Goal: Task Accomplishment & Management: Complete application form

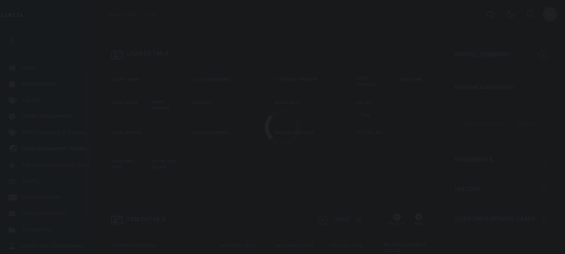
scroll to position [53, 0]
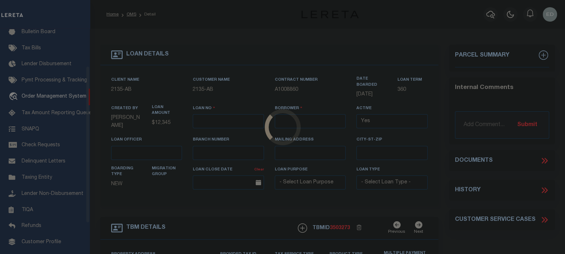
type input "EP-T000001"
type input "ep E ep"
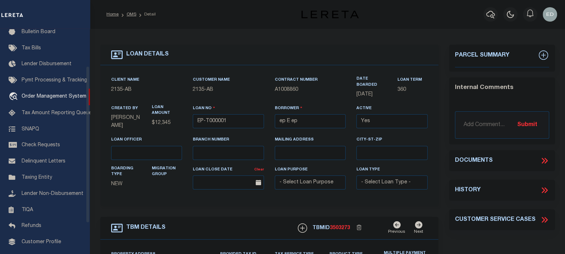
select select
type input "[STREET_ADDRESS]"
type input "[GEOGRAPHIC_DATA] NC 27405-7605"
type input "[DATE]"
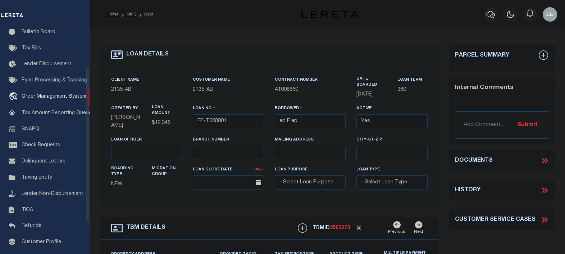
select select "10"
select select "NonEscrow"
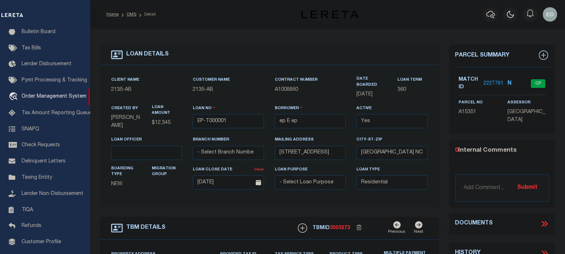
type input "[STREET_ADDRESS]"
select select
type input "BILLINGS MT 59101-1731"
type input "MT"
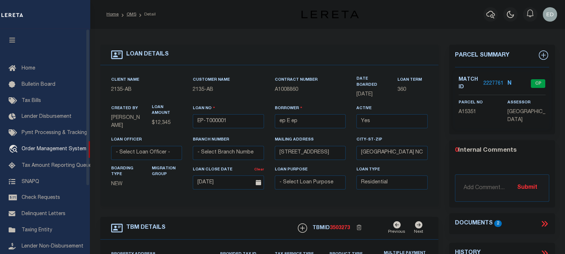
drag, startPoint x: 8, startPoint y: 41, endPoint x: 187, endPoint y: 81, distance: 183.3
click at [8, 41] on icon "button" at bounding box center [12, 40] width 8 height 6
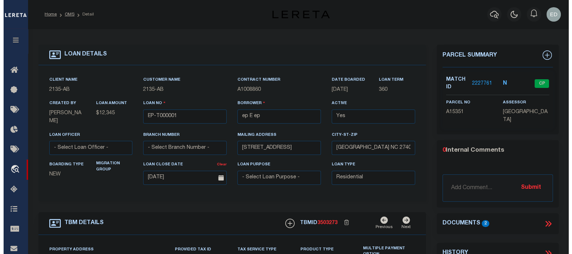
scroll to position [45, 0]
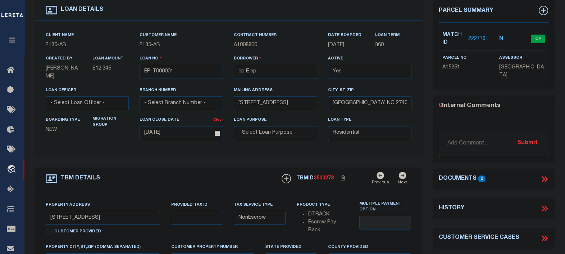
click at [541, 175] on icon at bounding box center [544, 178] width 9 height 9
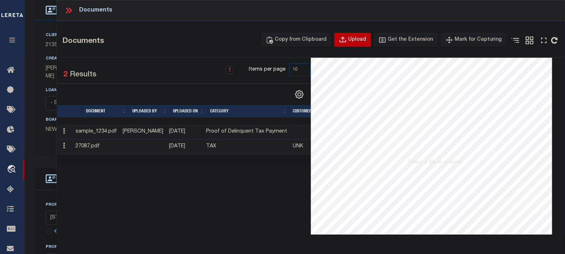
click at [362, 40] on div "Upload" at bounding box center [357, 40] width 18 height 8
select select
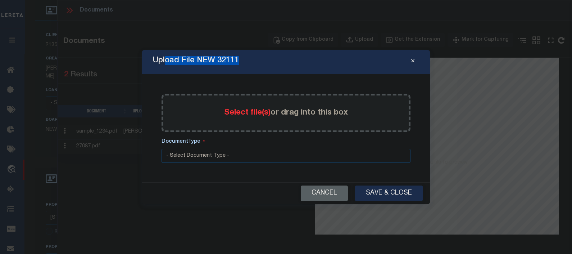
drag, startPoint x: 245, startPoint y: 61, endPoint x: 166, endPoint y: 61, distance: 79.2
click at [166, 61] on div "Upload File NEW 32111" at bounding box center [286, 62] width 288 height 24
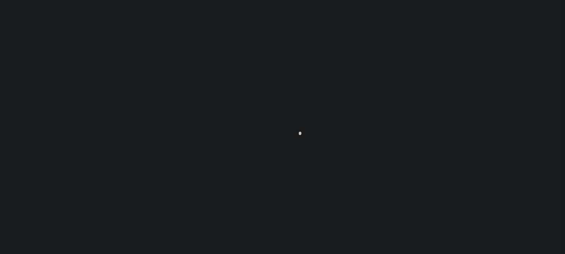
scroll to position [45, 0]
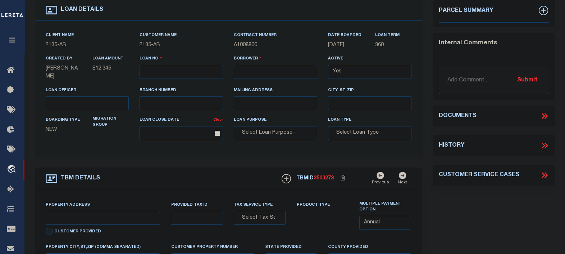
type input "EP-T000001"
type input "ep E ep"
select select
type input "[STREET_ADDRESS]"
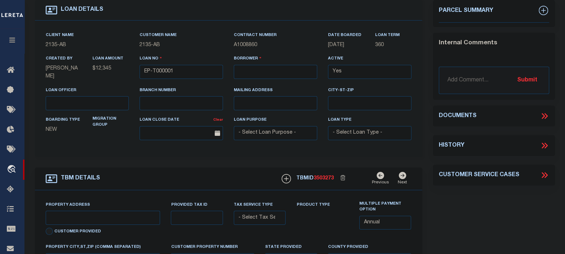
type input "[GEOGRAPHIC_DATA] NC 27405-7605"
type input "[DATE]"
select select "10"
select select "NonEscrow"
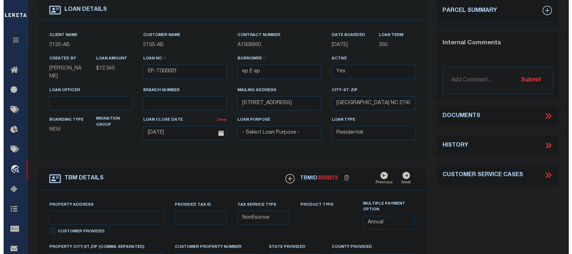
scroll to position [0, 0]
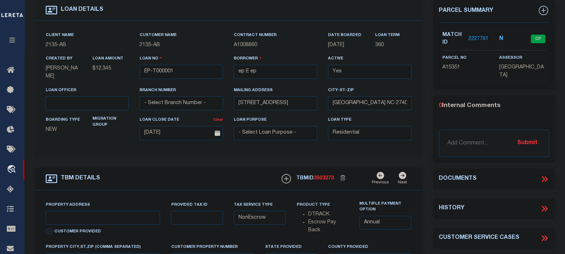
type input "[STREET_ADDRESS]"
select select
type input "BILLINGS MT 59101-1731"
type input "MT"
click at [546, 179] on icon at bounding box center [546, 179] width 3 height 6
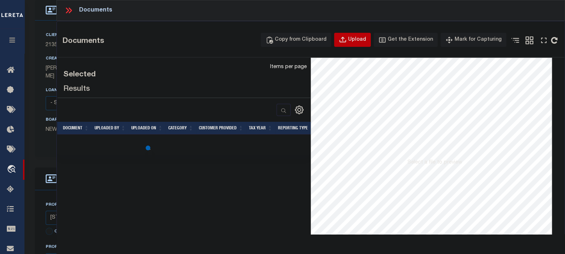
click at [357, 40] on div "Upload" at bounding box center [357, 40] width 18 height 8
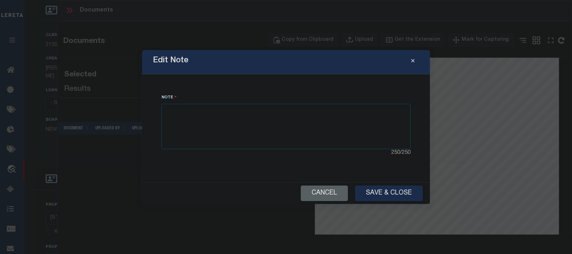
click at [256, 82] on div "Edit Note Note 250 / 250 Cancel Save & Close" at bounding box center [286, 127] width 288 height 154
click at [245, 84] on div "Note 250 / 250" at bounding box center [286, 128] width 271 height 91
drag, startPoint x: 245, startPoint y: 84, endPoint x: 230, endPoint y: 86, distance: 15.4
click at [243, 84] on div "Note 250 / 250" at bounding box center [286, 128] width 271 height 91
click at [229, 86] on div "Note 250 / 250" at bounding box center [286, 128] width 271 height 91
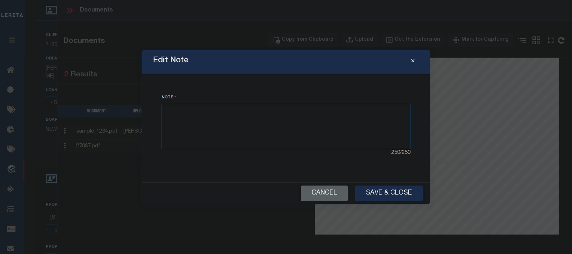
drag, startPoint x: 204, startPoint y: 86, endPoint x: 192, endPoint y: 87, distance: 12.6
click at [204, 86] on div "Note 250 / 250" at bounding box center [286, 128] width 271 height 91
click at [187, 87] on div "Note 250 / 250" at bounding box center [286, 128] width 271 height 91
drag, startPoint x: 206, startPoint y: 86, endPoint x: 220, endPoint y: 86, distance: 14.0
click at [211, 86] on div "Note 250 / 250" at bounding box center [286, 128] width 271 height 91
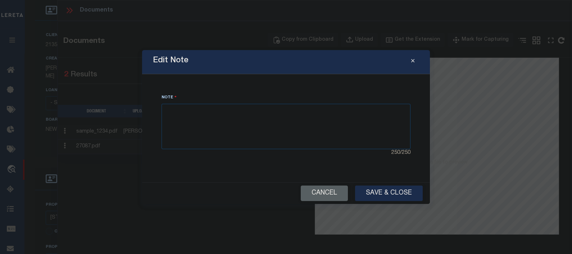
click at [220, 86] on div "Note 250 / 250" at bounding box center [286, 128] width 271 height 91
drag, startPoint x: 226, startPoint y: 86, endPoint x: 230, endPoint y: 85, distance: 4.0
click at [227, 86] on div "Note 250 / 250" at bounding box center [286, 128] width 271 height 91
click at [239, 85] on div "Note 250 / 250" at bounding box center [286, 128] width 271 height 91
click at [256, 56] on div "Edit Note" at bounding box center [286, 62] width 288 height 24
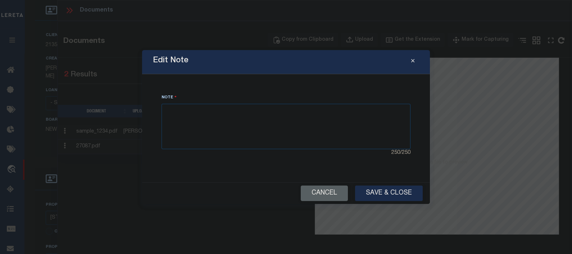
click at [277, 68] on div "Edit Note" at bounding box center [286, 62] width 288 height 24
click at [256, 68] on div "Edit Note" at bounding box center [286, 62] width 288 height 24
click at [265, 67] on div "Edit Note" at bounding box center [286, 62] width 288 height 24
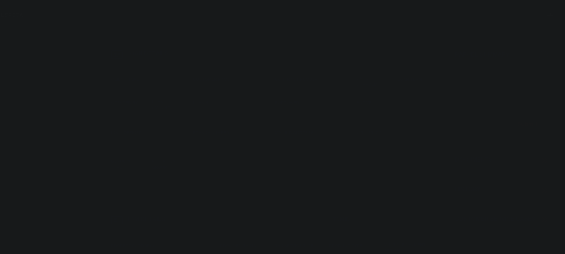
scroll to position [45, 0]
type input "EP-T000001"
type input "ep E ep"
select select
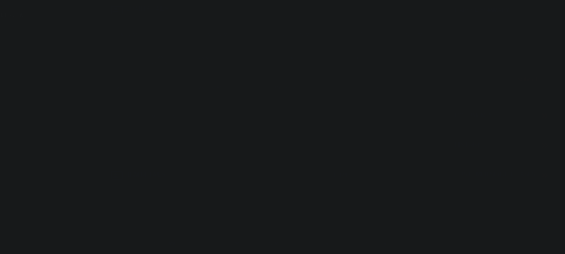
type input "[STREET_ADDRESS]"
type input "[GEOGRAPHIC_DATA] NC 27405-7605"
type input "[DATE]"
select select "10"
select select "NonEscrow"
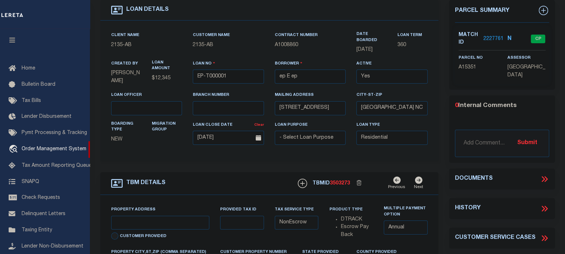
scroll to position [90, 0]
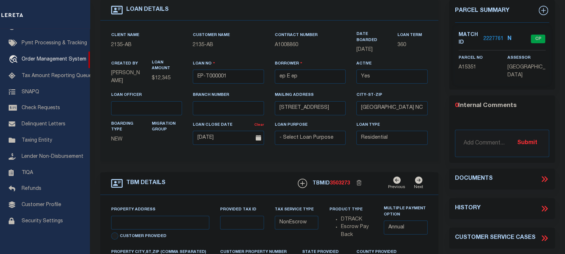
type input "[STREET_ADDRESS]"
select select
type input "BILLINGS MT 59101-1731"
type input "MT"
click at [544, 178] on icon at bounding box center [543, 179] width 3 height 6
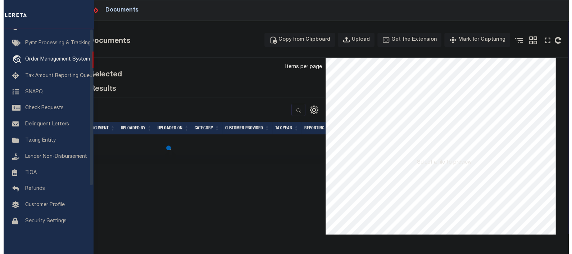
scroll to position [0, 0]
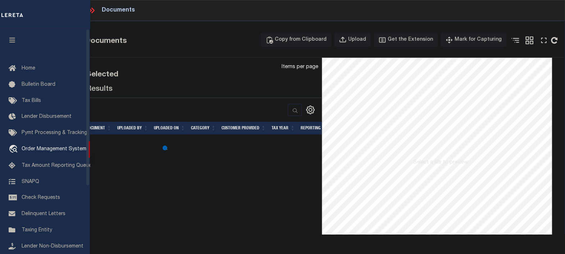
click at [13, 36] on button "button" at bounding box center [12, 41] width 24 height 24
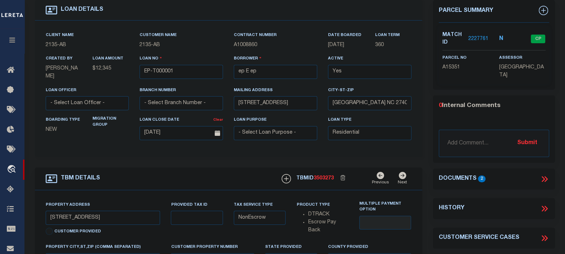
click at [545, 174] on icon at bounding box center [544, 178] width 9 height 9
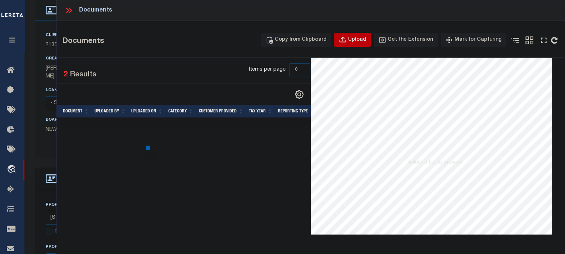
click at [360, 36] on div "Upload" at bounding box center [357, 40] width 18 height 8
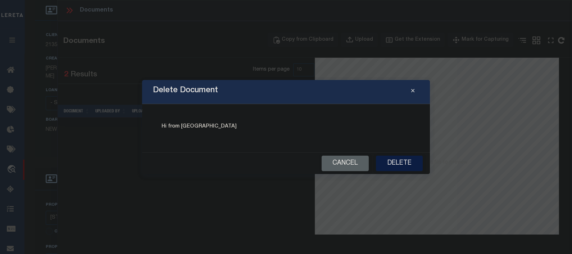
click at [400, 161] on button "Delete" at bounding box center [399, 162] width 47 height 15
click at [405, 163] on button "Delete" at bounding box center [399, 162] width 47 height 15
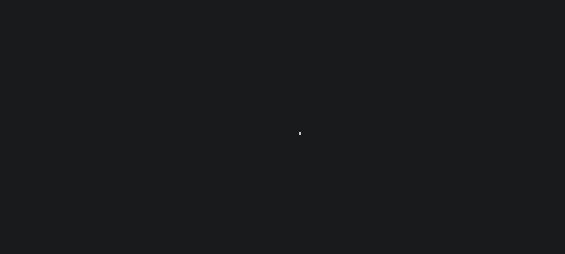
scroll to position [90, 0]
type input "EP-T000001"
type input "ep E ep"
select select
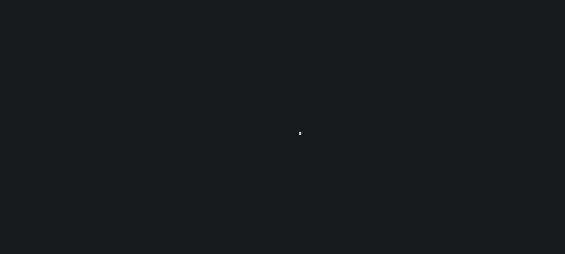
type input "[STREET_ADDRESS]"
type input "[GEOGRAPHIC_DATA] NC 27405-7605"
type input "[DATE]"
select select "10"
select select "NonEscrow"
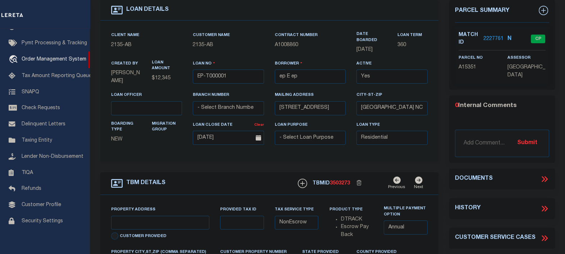
type input "[STREET_ADDRESS]"
select select
type input "BILLINGS MT 59101-1731"
type input "MT"
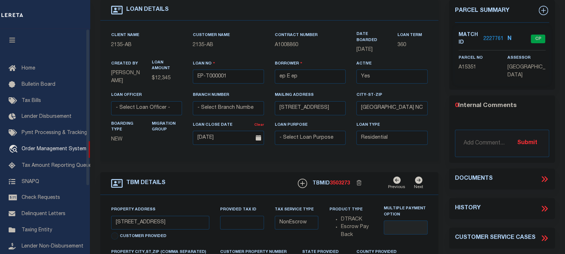
drag, startPoint x: 15, startPoint y: 38, endPoint x: 269, endPoint y: 52, distance: 254.5
click at [15, 38] on icon "button" at bounding box center [12, 40] width 8 height 6
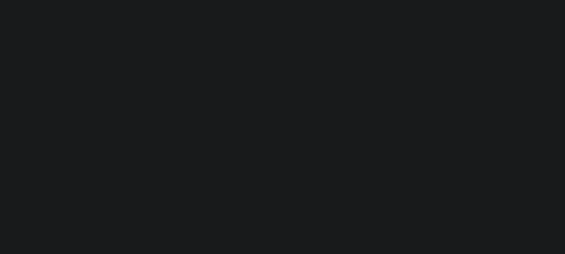
type input "EP-T000001"
type input "ep E ep"
select select
type input "[STREET_ADDRESS]"
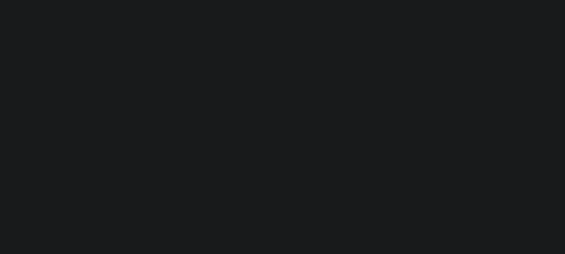
type input "[GEOGRAPHIC_DATA] NC 27405-7605"
type input "[DATE]"
select select "10"
select select "NonEscrow"
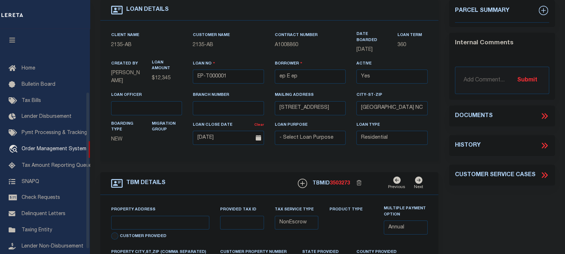
click at [13, 36] on button "button" at bounding box center [12, 41] width 24 height 24
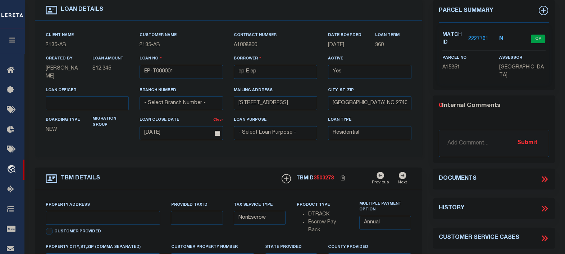
scroll to position [0, 0]
type input "[STREET_ADDRESS]"
select select
type input "BILLINGS MT 59101-1731"
type input "MT"
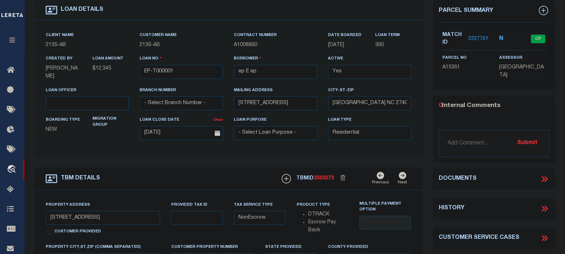
click at [547, 176] on icon at bounding box center [544, 178] width 9 height 9
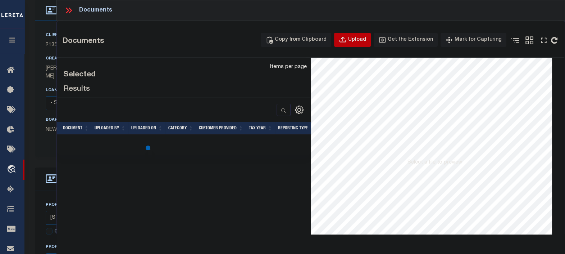
click at [360, 39] on div "Upload" at bounding box center [357, 40] width 18 height 8
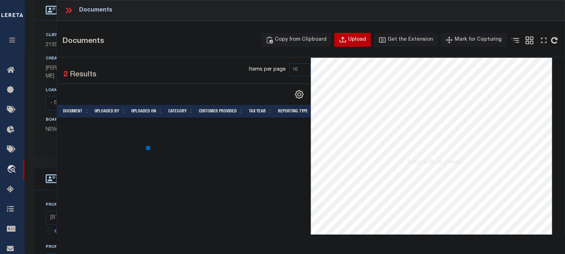
click at [360, 39] on div "Upload" at bounding box center [357, 40] width 18 height 8
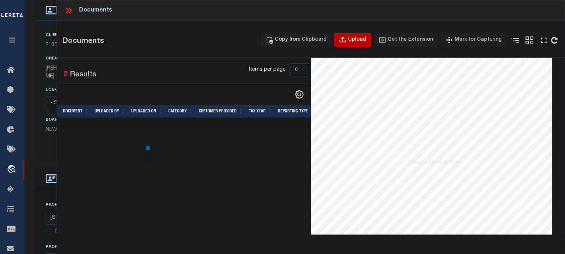
click at [360, 39] on div "Upload" at bounding box center [357, 40] width 18 height 8
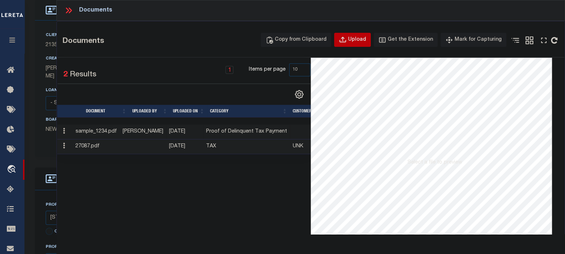
click at [360, 38] on div "Upload" at bounding box center [357, 40] width 18 height 8
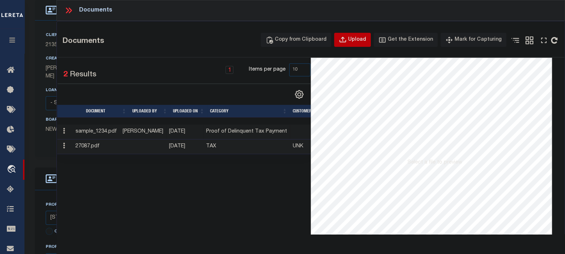
click at [360, 38] on div "Upload" at bounding box center [357, 40] width 18 height 8
click at [360, 39] on div "Upload" at bounding box center [357, 40] width 18 height 8
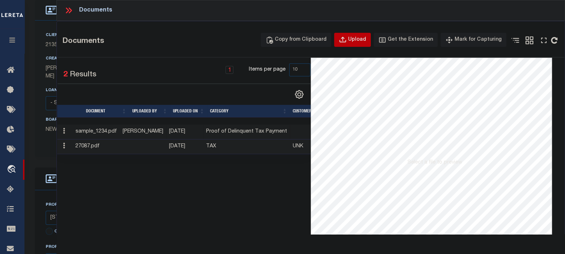
click at [360, 39] on div "Upload" at bounding box center [357, 40] width 18 height 8
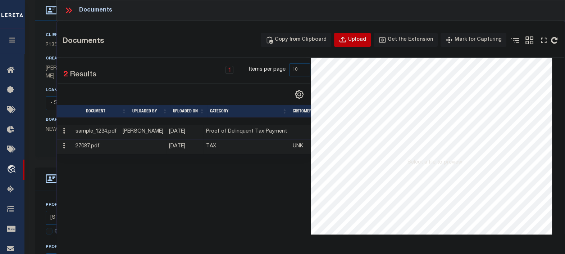
click at [360, 39] on div "Upload" at bounding box center [357, 40] width 18 height 8
click at [361, 38] on div "Upload" at bounding box center [357, 40] width 18 height 8
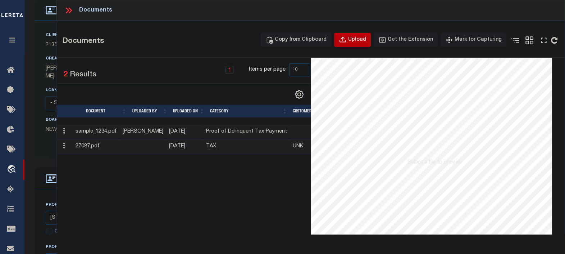
click at [361, 38] on div "Upload" at bounding box center [357, 40] width 18 height 8
click at [361, 39] on div "Upload" at bounding box center [357, 40] width 18 height 8
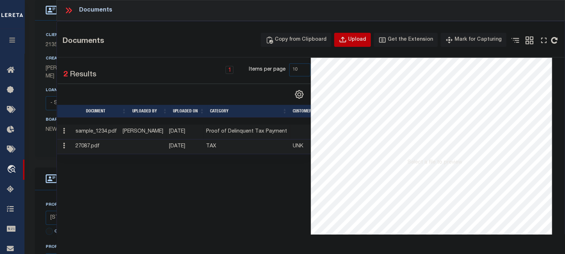
click at [361, 39] on div "Upload" at bounding box center [357, 40] width 18 height 8
click at [366, 38] on div "Upload" at bounding box center [357, 40] width 18 height 8
click at [361, 38] on div "Upload" at bounding box center [357, 40] width 18 height 8
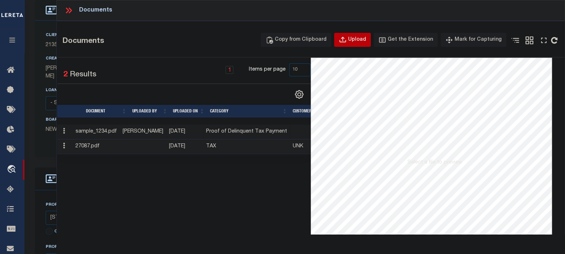
click at [361, 38] on div "Upload" at bounding box center [357, 40] width 18 height 8
click at [360, 39] on div "Upload" at bounding box center [357, 40] width 18 height 8
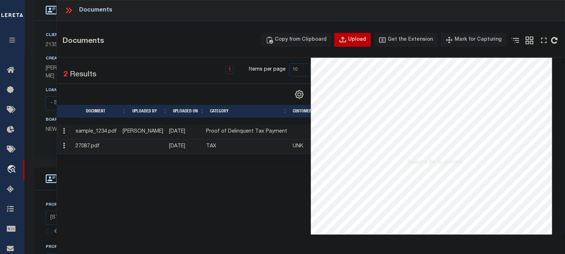
click at [360, 39] on div "Upload" at bounding box center [357, 40] width 18 height 8
click at [361, 39] on div "Upload" at bounding box center [357, 40] width 18 height 8
click at [366, 37] on div "Upload" at bounding box center [357, 40] width 18 height 8
click at [365, 36] on div "Upload" at bounding box center [357, 40] width 18 height 8
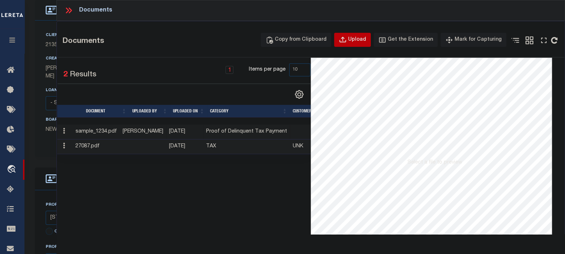
click at [365, 36] on div "Upload" at bounding box center [357, 40] width 18 height 8
click at [366, 38] on div "Upload" at bounding box center [357, 40] width 18 height 8
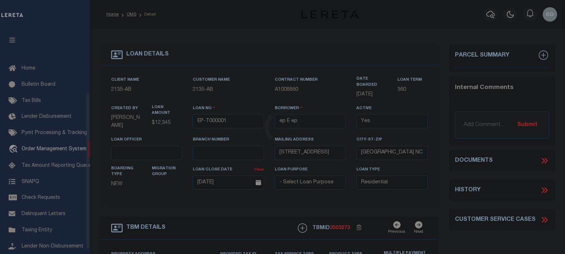
select select "10"
select select "NonEscrow"
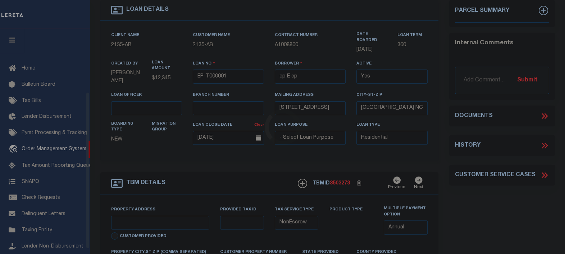
click at [13, 36] on button "button" at bounding box center [12, 41] width 24 height 24
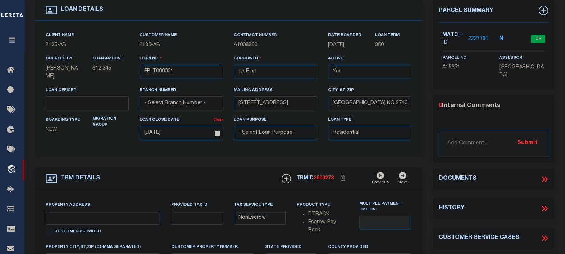
type input "502 YELLOWSTONE AVE"
select select
type input "BILLINGS MT 59101-1731"
type input "MT"
click at [547, 177] on icon at bounding box center [546, 179] width 3 height 6
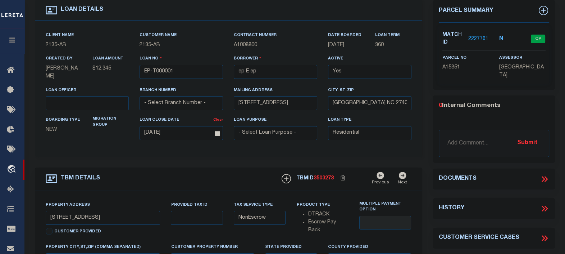
scroll to position [45, 0]
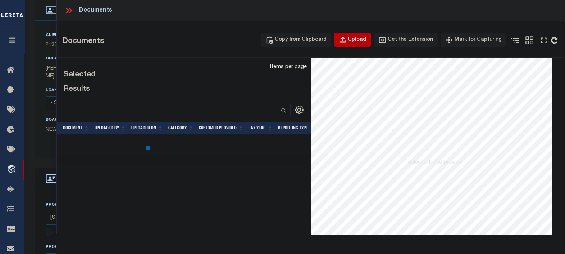
click at [364, 40] on div "Upload" at bounding box center [357, 40] width 18 height 8
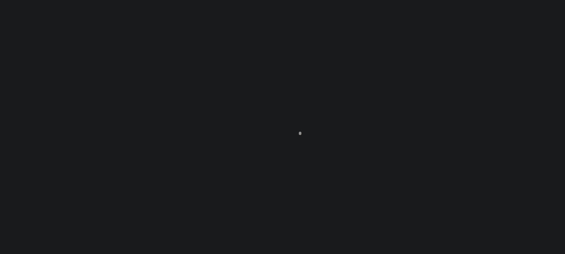
scroll to position [53, 0]
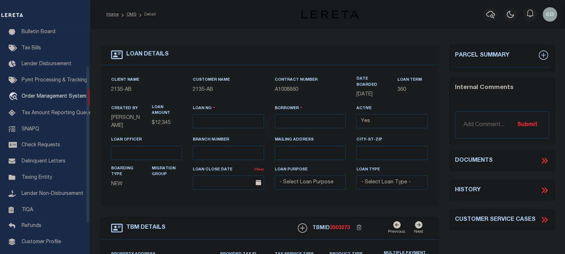
type input "EP-T000001"
type input "ep E ep"
select select
type input "[STREET_ADDRESS]"
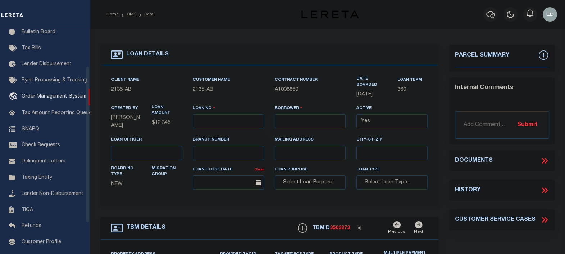
type input "[GEOGRAPHIC_DATA] NC 27405-7605"
type input "[DATE]"
select select "10"
select select "NonEscrow"
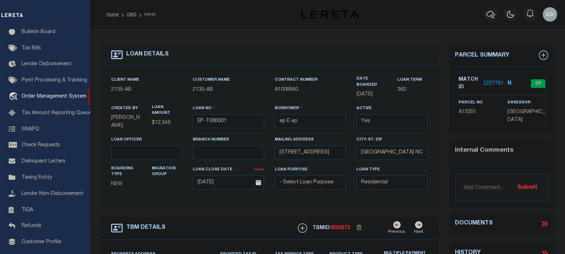
type input "[STREET_ADDRESS]"
select select
type input "BILLINGS MT 59101-1731"
type input "MT"
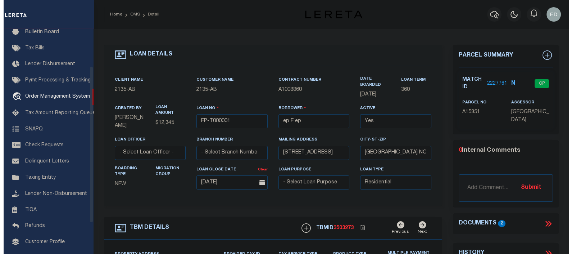
scroll to position [0, 0]
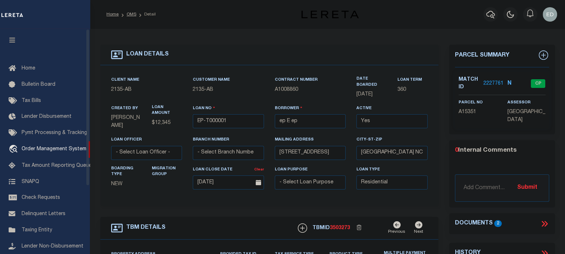
drag, startPoint x: 7, startPoint y: 38, endPoint x: 315, endPoint y: 86, distance: 311.2
click at [7, 38] on button "button" at bounding box center [12, 41] width 24 height 24
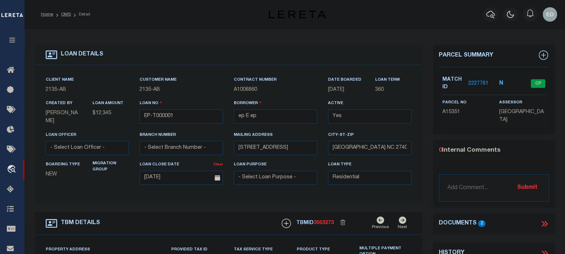
click at [545, 221] on icon at bounding box center [544, 223] width 9 height 9
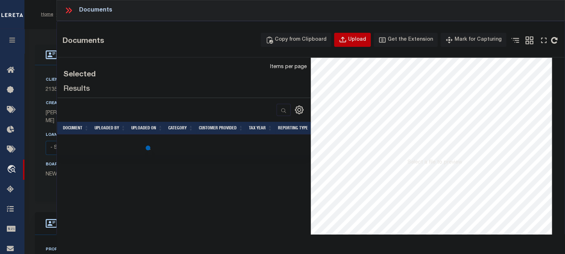
click at [364, 41] on div "Upload" at bounding box center [357, 40] width 18 height 8
